Goal: Task Accomplishment & Management: Manage account settings

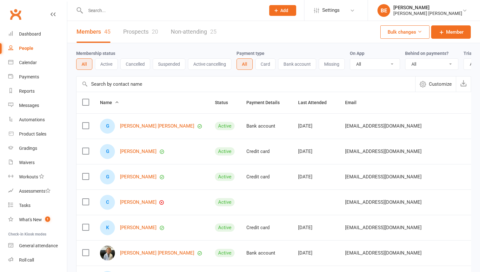
select select "50"
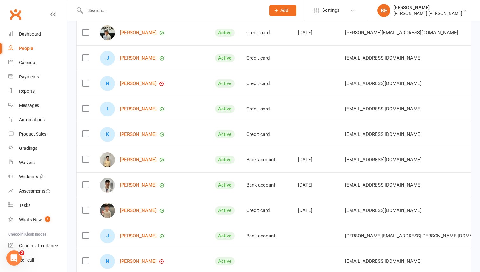
scroll to position [322, 0]
click at [126, 81] on link "[PERSON_NAME]" at bounding box center [138, 82] width 36 height 5
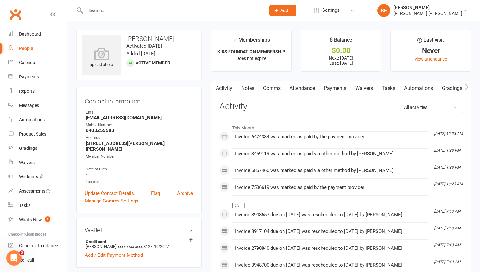
click at [333, 87] on link "Payments" at bounding box center [334, 88] width 31 height 15
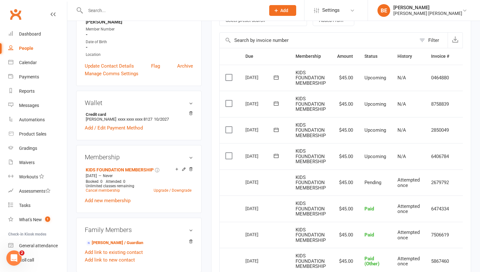
scroll to position [122, 0]
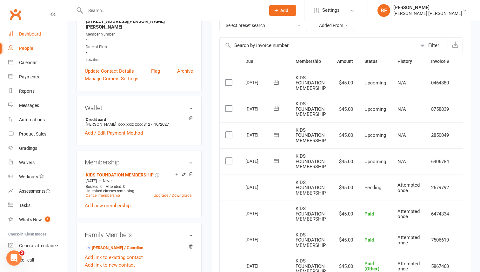
click at [29, 34] on div "Dashboard" at bounding box center [30, 33] width 22 height 5
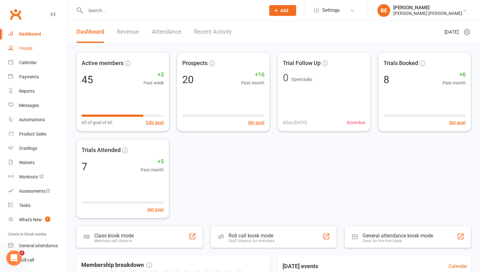
click at [24, 48] on div "People" at bounding box center [25, 48] width 13 height 5
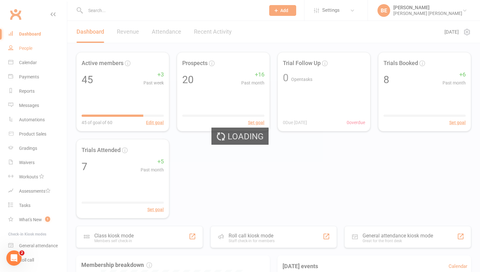
select select "50"
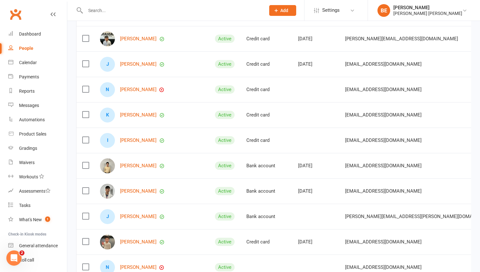
scroll to position [317, 0]
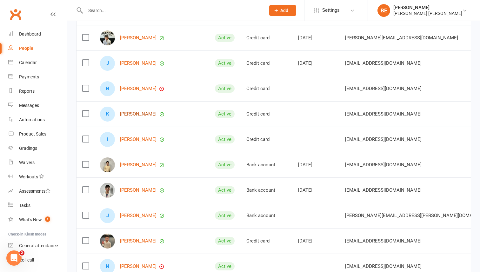
click at [128, 115] on link "[PERSON_NAME]" at bounding box center [138, 113] width 36 height 5
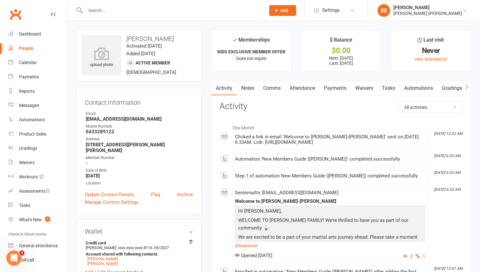
click at [336, 90] on link "Payments" at bounding box center [334, 88] width 31 height 15
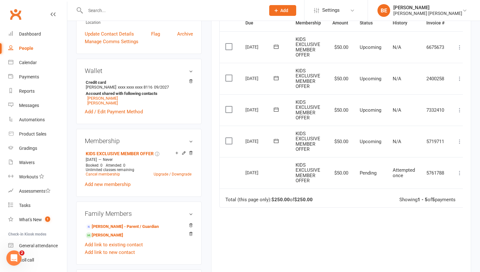
scroll to position [160, 0]
click at [460, 143] on icon at bounding box center [459, 142] width 6 height 6
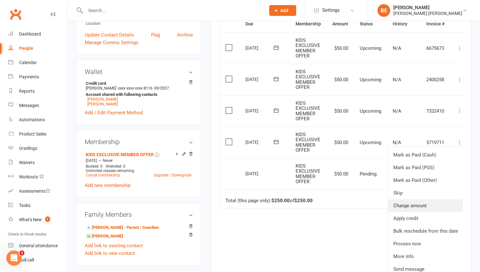
click at [421, 206] on link "Change amount" at bounding box center [425, 205] width 75 height 13
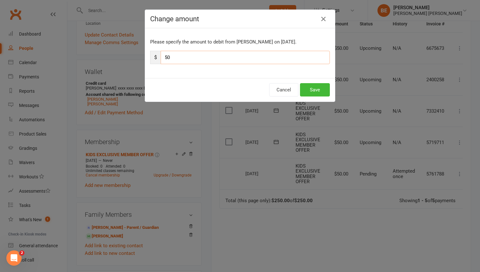
click at [170, 59] on input "50" at bounding box center [245, 57] width 169 height 13
type input "5"
type input "319"
click at [320, 91] on button "Save" at bounding box center [315, 89] width 30 height 13
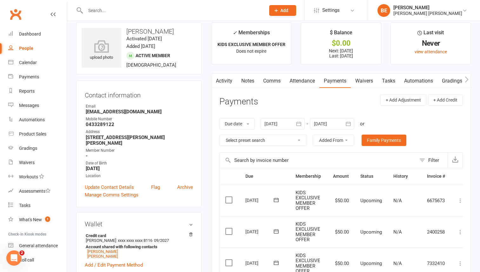
scroll to position [0, 0]
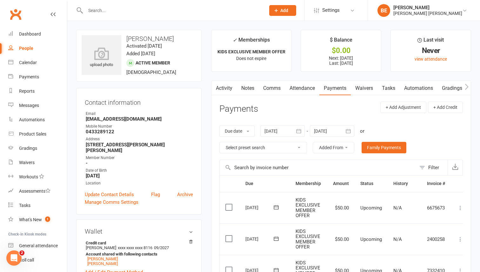
click at [28, 47] on div "People" at bounding box center [26, 48] width 14 height 5
select select "50"
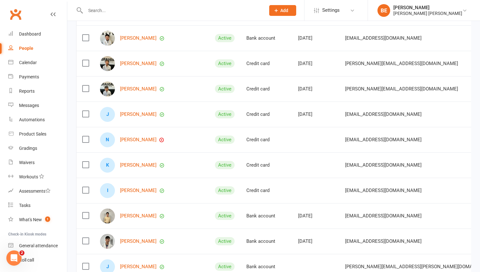
scroll to position [269, 0]
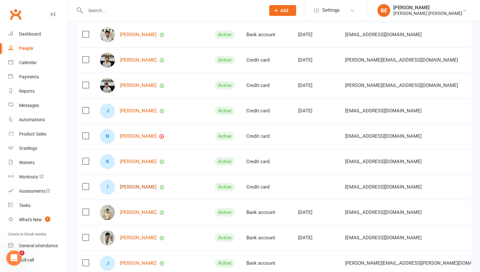
click at [128, 186] on link "[PERSON_NAME]" at bounding box center [138, 186] width 36 height 5
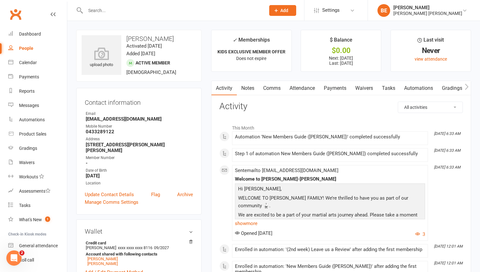
click at [340, 88] on link "Payments" at bounding box center [334, 88] width 31 height 15
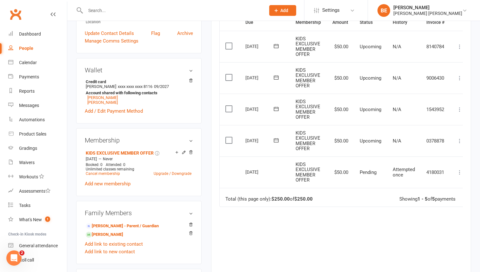
scroll to position [166, 0]
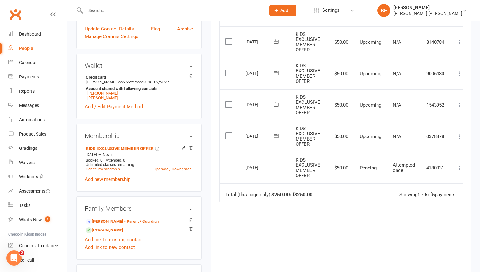
click at [460, 136] on icon at bounding box center [459, 136] width 6 height 6
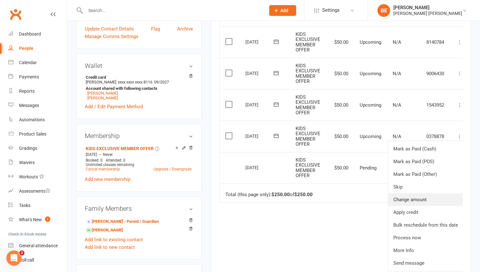
click at [423, 202] on link "Change amount" at bounding box center [425, 199] width 75 height 13
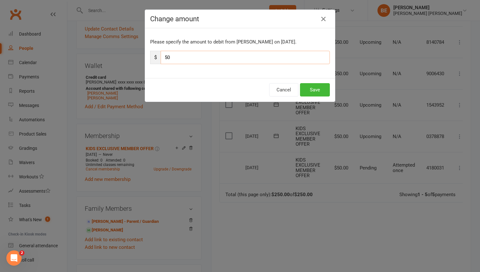
click at [180, 57] on input "50" at bounding box center [245, 57] width 169 height 13
type input "5"
type input "319"
click at [316, 87] on button "Save" at bounding box center [315, 89] width 30 height 13
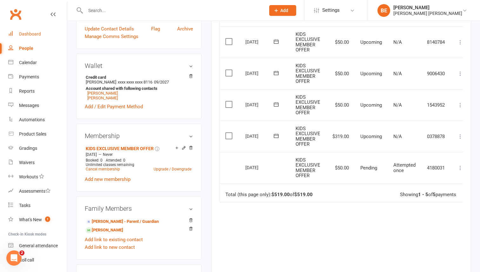
click at [27, 35] on div "Dashboard" at bounding box center [30, 33] width 22 height 5
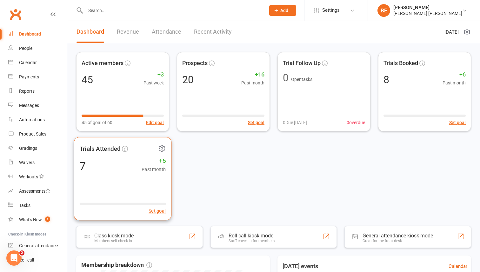
click at [98, 161] on div "7 +5 Past month" at bounding box center [123, 166] width 86 height 14
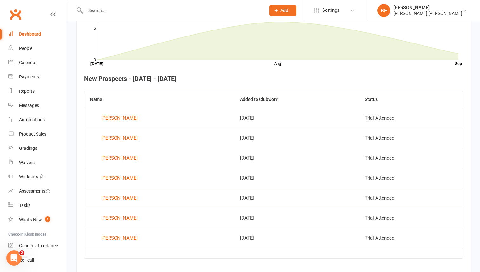
scroll to position [219, 0]
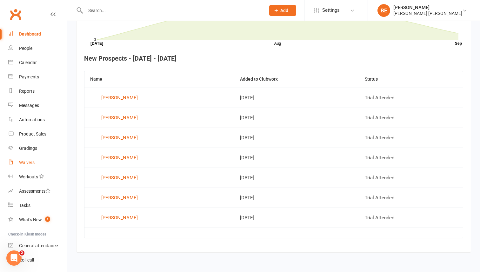
click at [28, 165] on link "Waivers" at bounding box center [37, 162] width 59 height 14
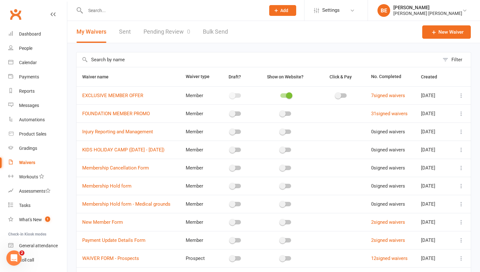
click at [165, 31] on link "Pending Review 0" at bounding box center [166, 32] width 47 height 22
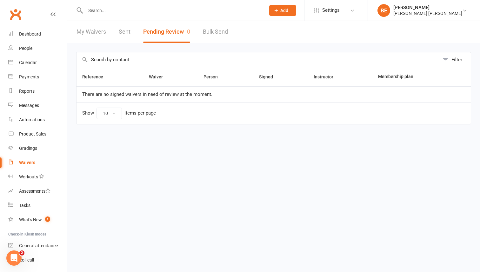
click at [165, 31] on button "Pending Review 0" at bounding box center [166, 32] width 47 height 22
